Goal: Communication & Community: Answer question/provide support

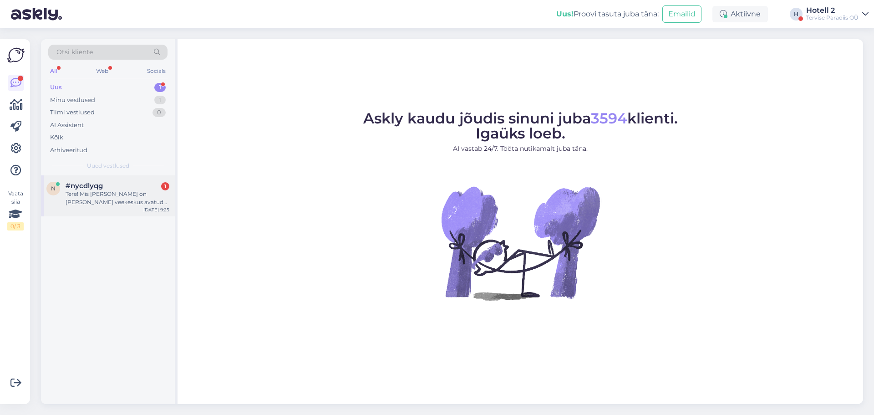
click at [89, 193] on div "Tere! Mis [PERSON_NAME] on [PERSON_NAME] veekeskus avatud augusti viimasel näda…" at bounding box center [118, 198] width 104 height 16
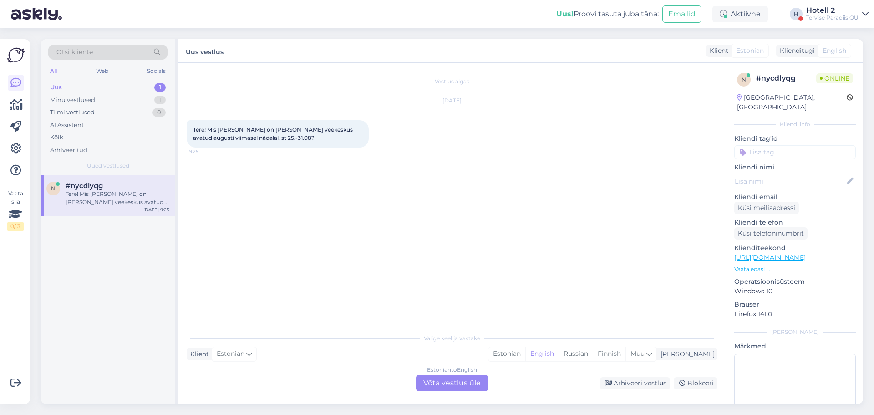
click at [442, 386] on div "Estonian to English Võta vestlus üle" at bounding box center [452, 382] width 72 height 16
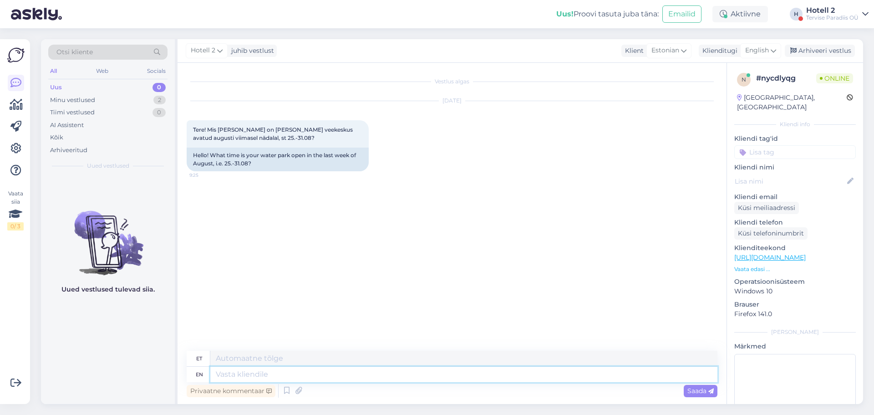
click at [238, 376] on textarea at bounding box center [463, 373] width 507 height 15
type textarea "A"
type textarea "Ala"
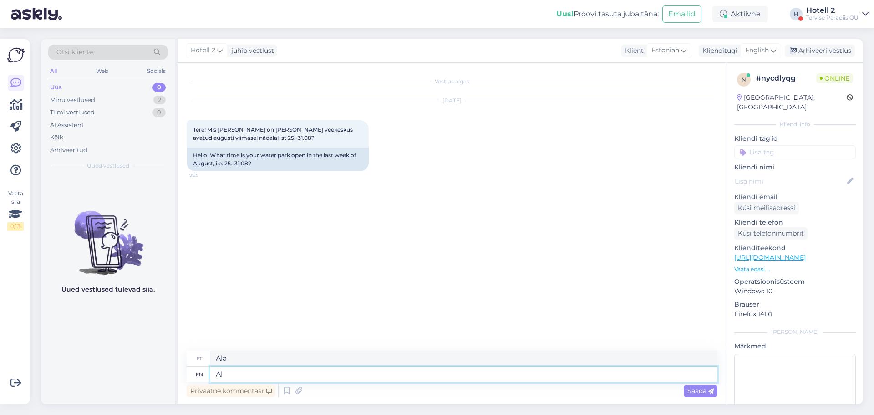
type textarea "A"
click at [772, 51] on icon at bounding box center [772, 51] width 5 height 10
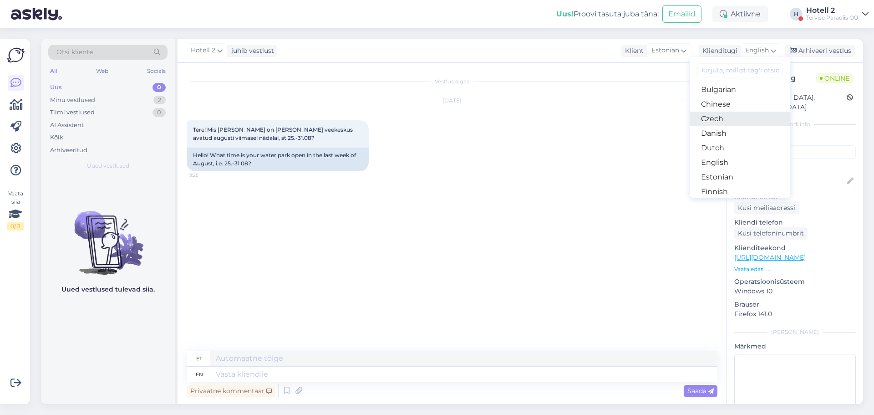
scroll to position [46, 0]
click at [736, 159] on link "Estonian" at bounding box center [740, 162] width 100 height 15
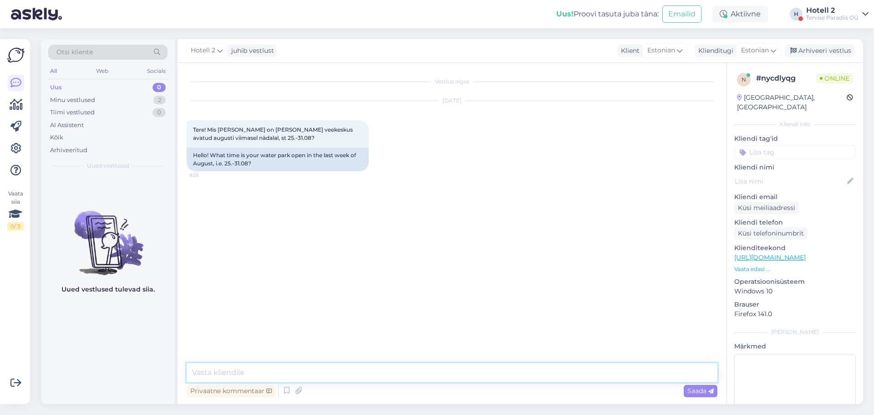
click at [242, 365] on textarea at bounding box center [452, 372] width 531 height 19
type textarea "Alates 25.08 on veekeskus avatud 12-21"
drag, startPoint x: 690, startPoint y: 394, endPoint x: 689, endPoint y: 388, distance: 5.5
click at [690, 394] on span "Saada" at bounding box center [700, 390] width 26 height 8
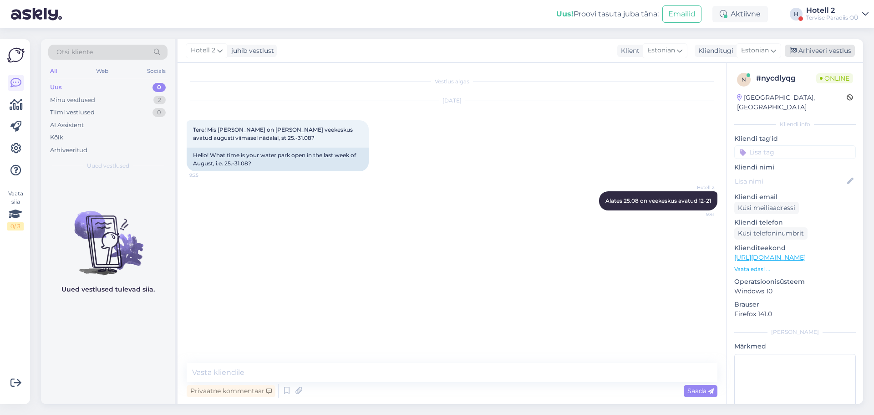
click at [824, 48] on div "Arhiveeri vestlus" at bounding box center [819, 51] width 70 height 12
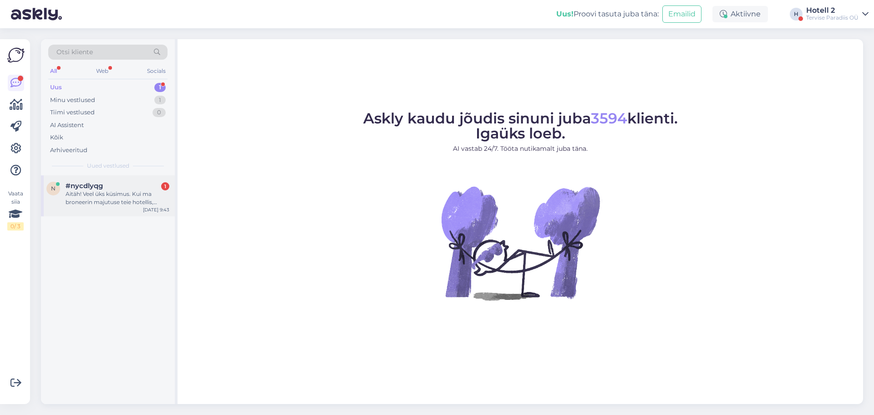
click at [86, 190] on div "Aitäh! Veel üks küsimus. Kui ma broneerin majutuse teie hotellis, millega kaasn…" at bounding box center [118, 198] width 104 height 16
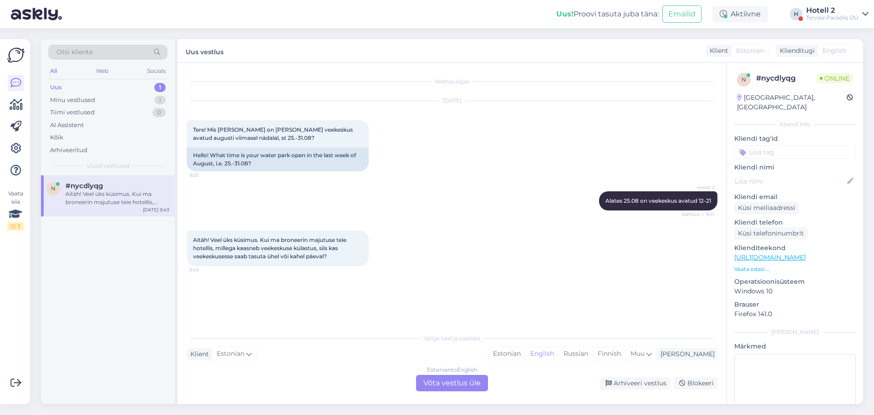
click at [454, 381] on div "Estonian to English Võta vestlus üle" at bounding box center [452, 382] width 72 height 16
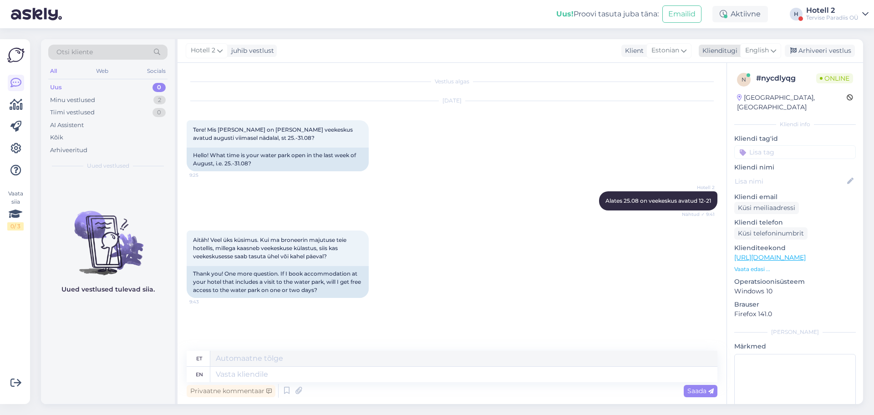
click at [772, 50] on icon at bounding box center [772, 51] width 5 height 10
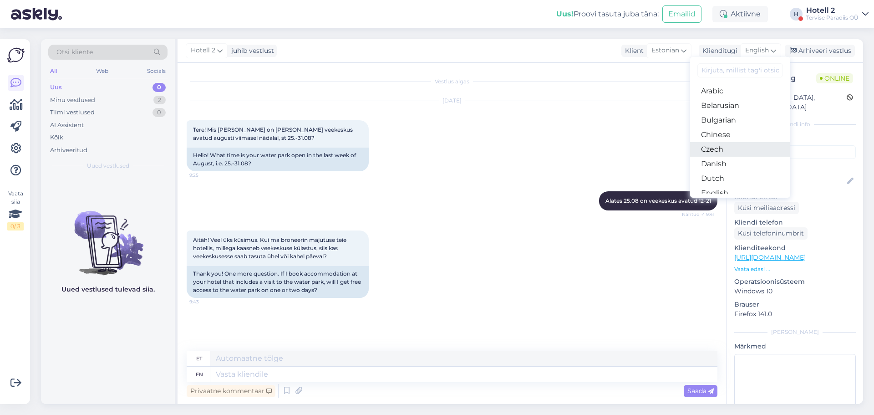
scroll to position [46, 0]
click at [738, 162] on link "Estonian" at bounding box center [740, 162] width 100 height 15
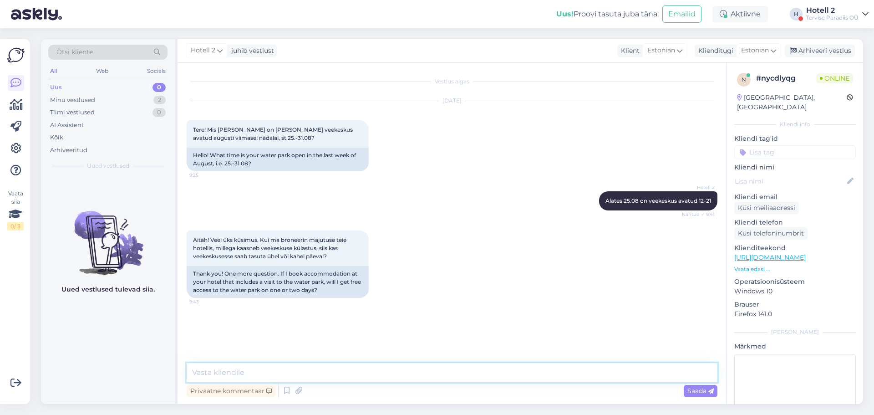
click at [304, 365] on textarea at bounding box center [452, 372] width 531 height 19
click at [619, 374] on textarea "Veekeskus on teil piiramatult kasutada lahtiolekuaegadel saabumise päeval (kui …" at bounding box center [452, 372] width 531 height 19
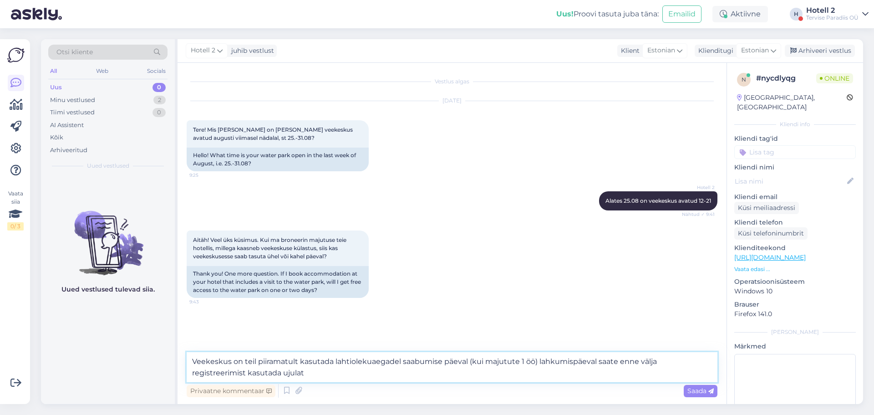
click at [271, 376] on textarea "Veekeskus on teil piiramatult kasutada lahtiolekuaegadel saabumise päeval (kui …" at bounding box center [452, 367] width 531 height 30
click at [280, 378] on textarea "Veekeskus on teil piiramatult kasutada lahtiolekuaegadel saabumise päeval (kui …" at bounding box center [452, 367] width 531 height 30
click at [319, 374] on textarea "Veekeskus on teil piiramatult kasutada lahtiolekuaegadel saabumise päeval (kui …" at bounding box center [452, 367] width 531 height 30
type textarea "Veekeskus on teil piiramatult kasutada lahtiolekuaegadel saabumise päeval (kui …"
click at [700, 388] on span "Saada" at bounding box center [700, 390] width 26 height 8
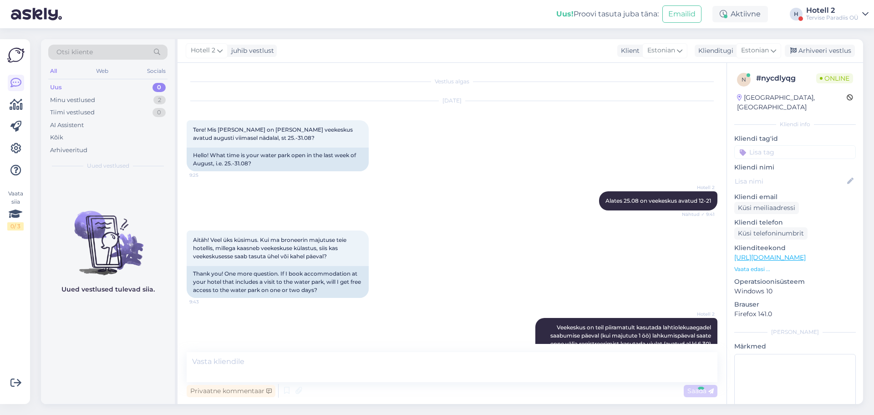
scroll to position [9, 0]
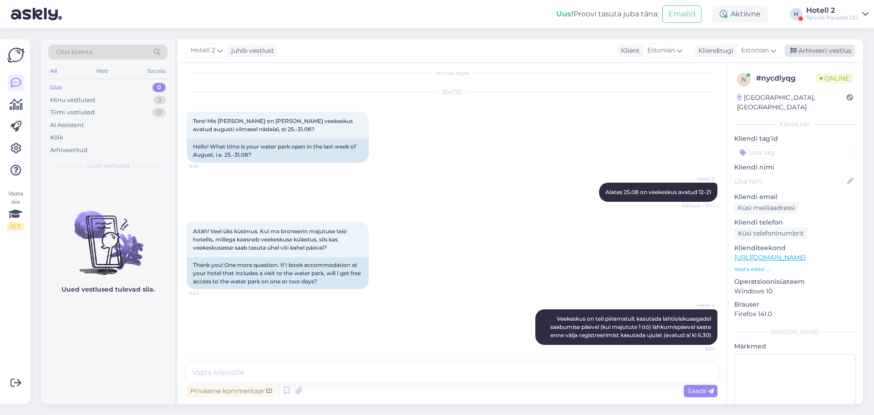
click at [821, 51] on div "Arhiveeri vestlus" at bounding box center [819, 51] width 70 height 12
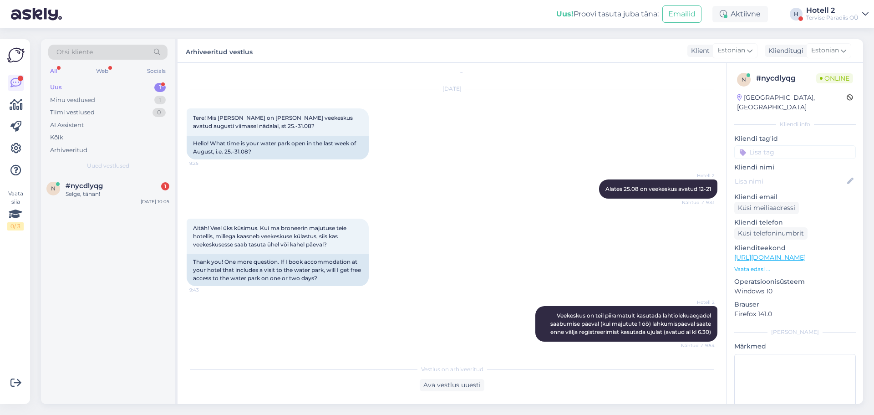
scroll to position [51, 0]
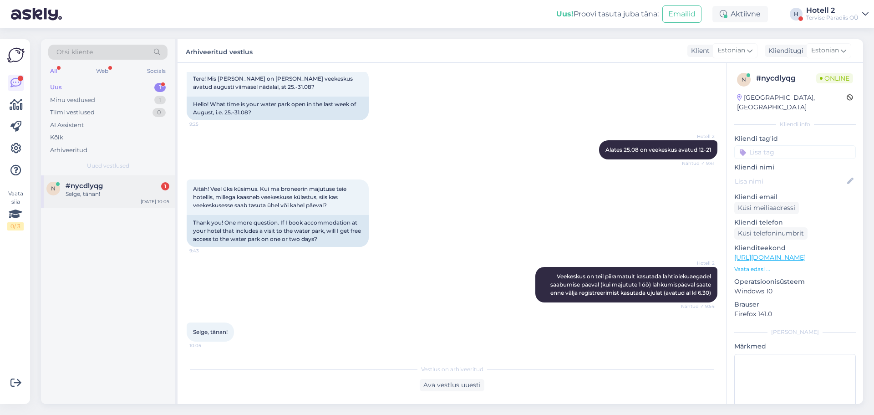
click at [81, 192] on div "Selge, tänan!" at bounding box center [118, 194] width 104 height 8
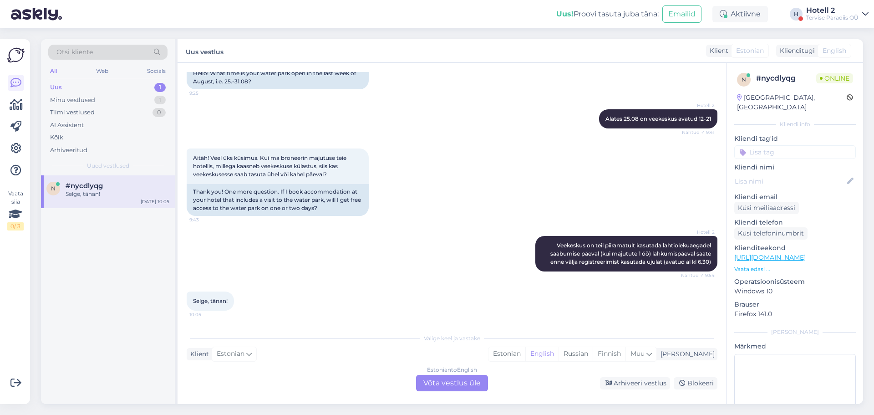
click at [442, 386] on div "Estonian to English Võta vestlus üle" at bounding box center [452, 382] width 72 height 16
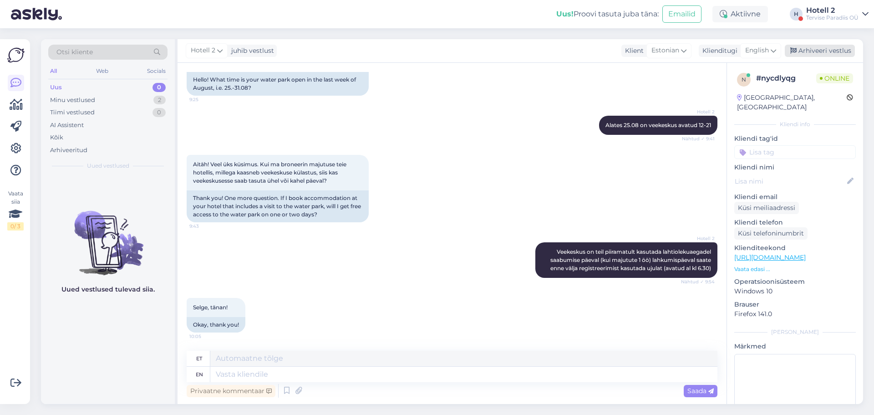
click at [812, 51] on div "Arhiveeri vestlus" at bounding box center [819, 51] width 70 height 12
